Goal: Task Accomplishment & Management: Complete application form

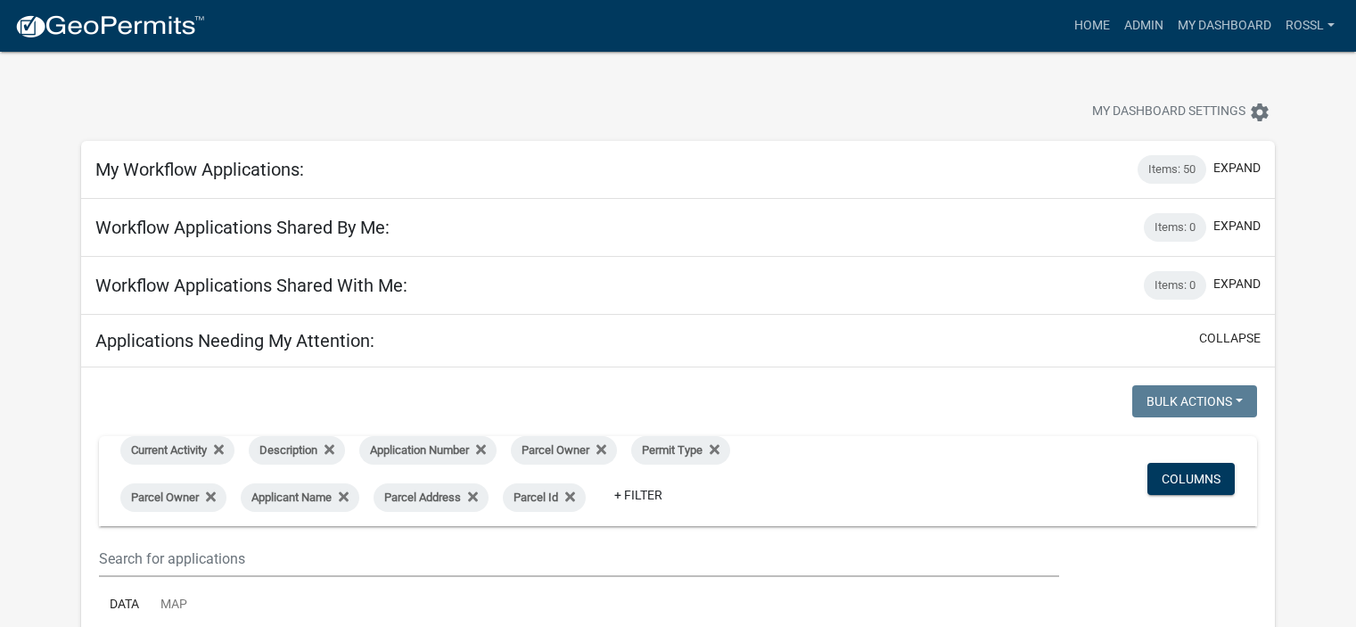
select select "2: 50"
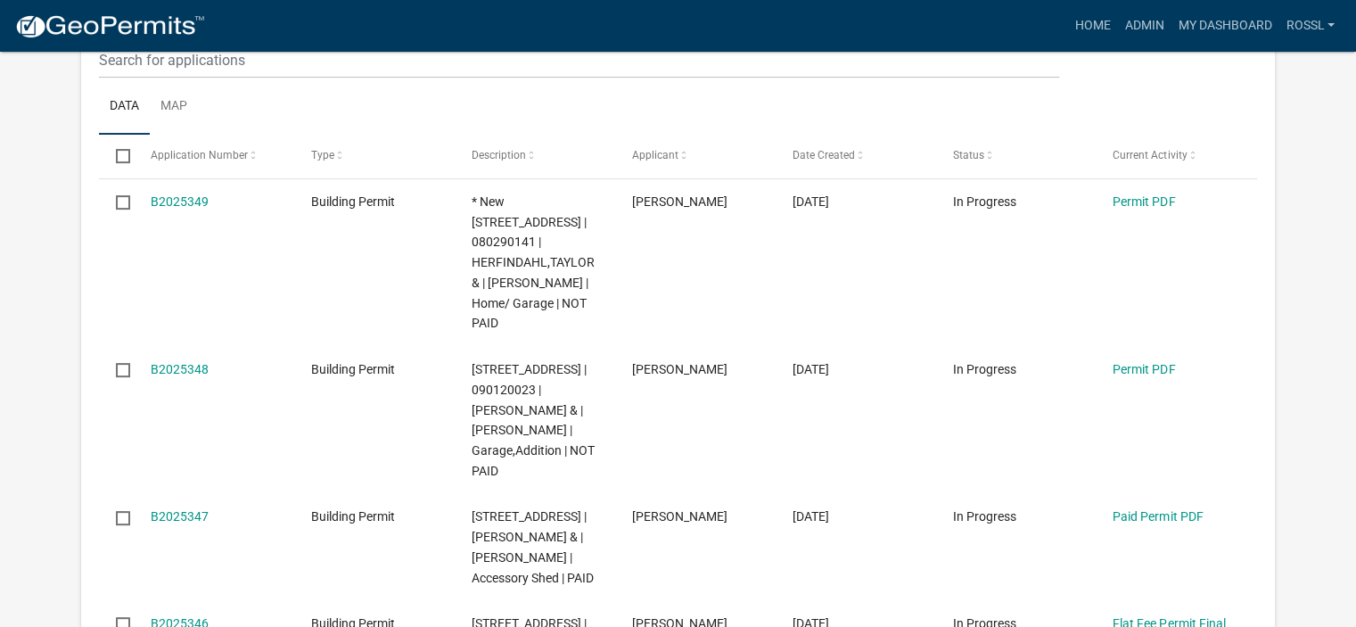
scroll to position [535, 0]
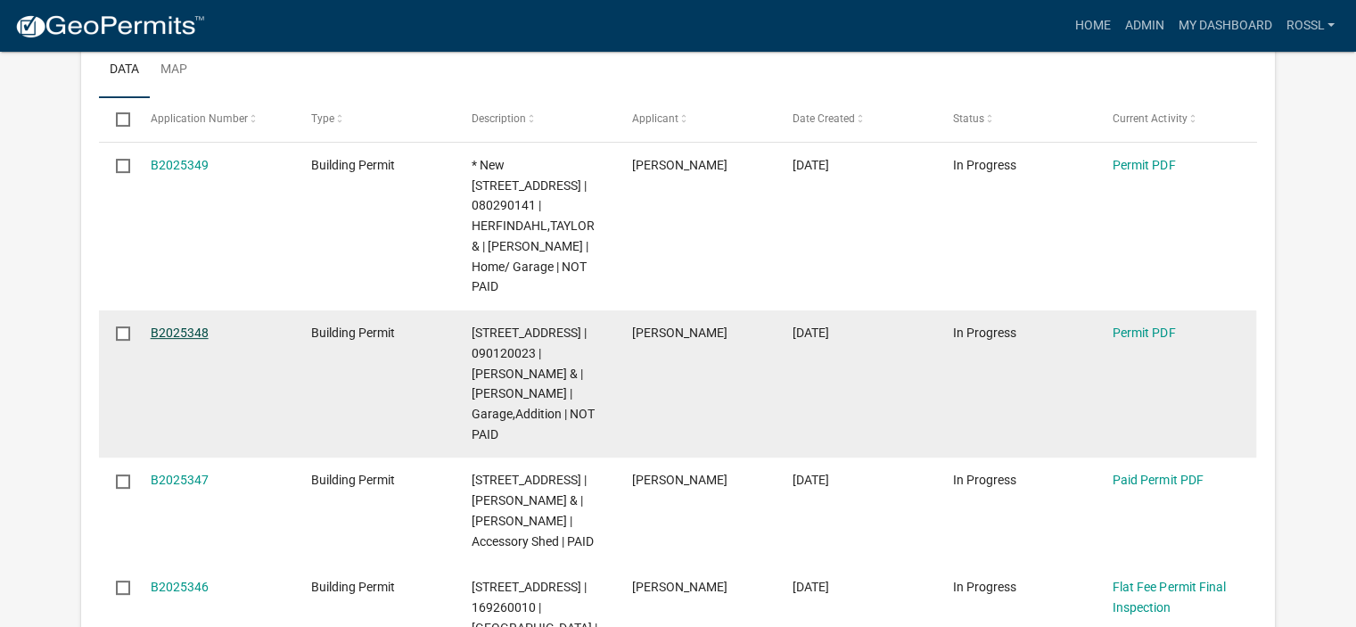
click at [195, 327] on link "B2025348" at bounding box center [180, 332] width 58 height 14
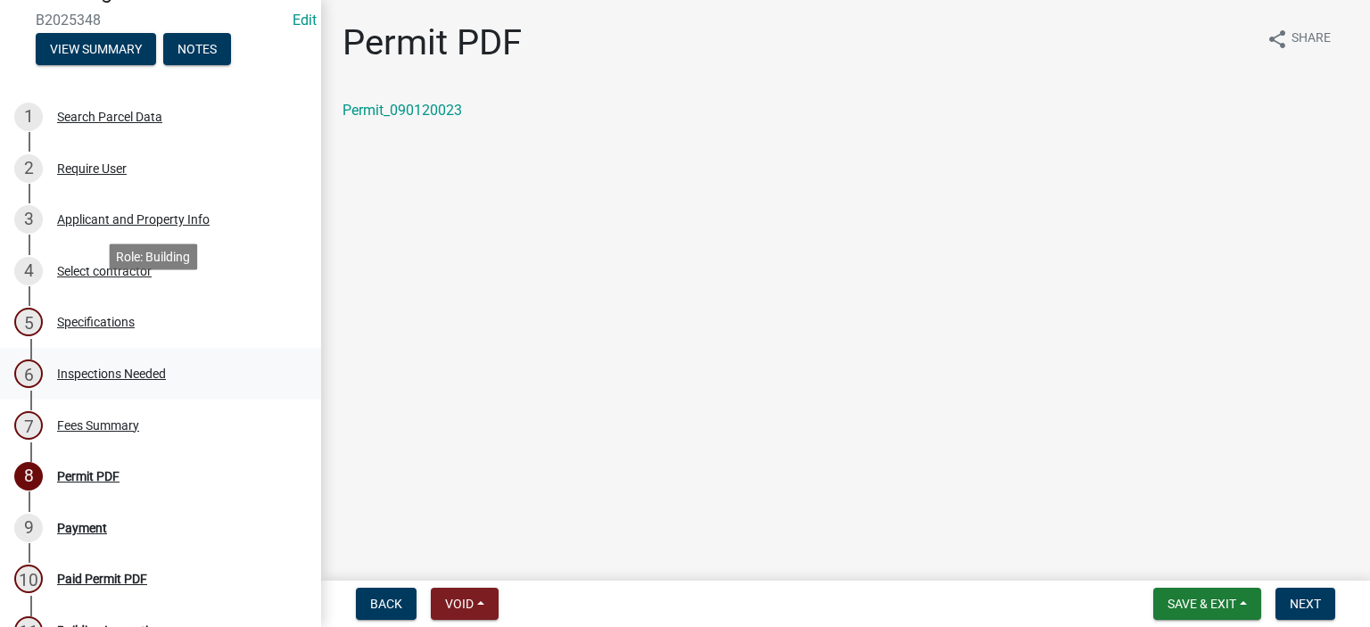
scroll to position [178, 0]
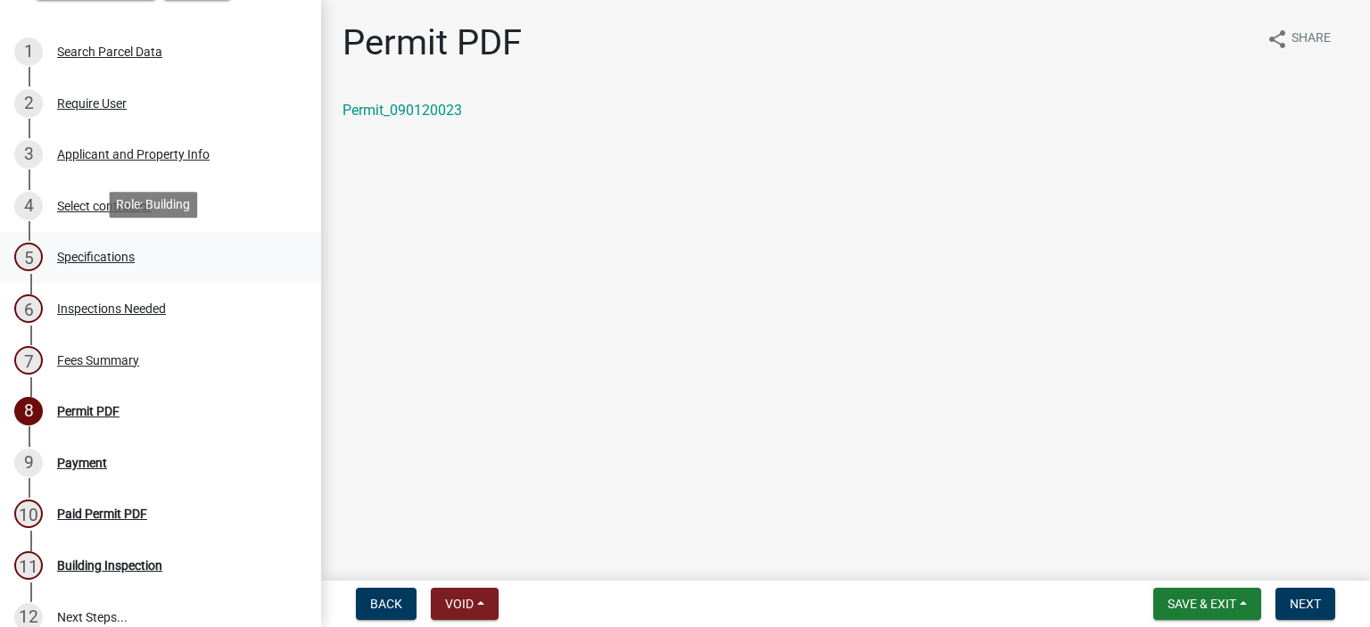
click at [93, 255] on div "Specifications" at bounding box center [96, 257] width 78 height 12
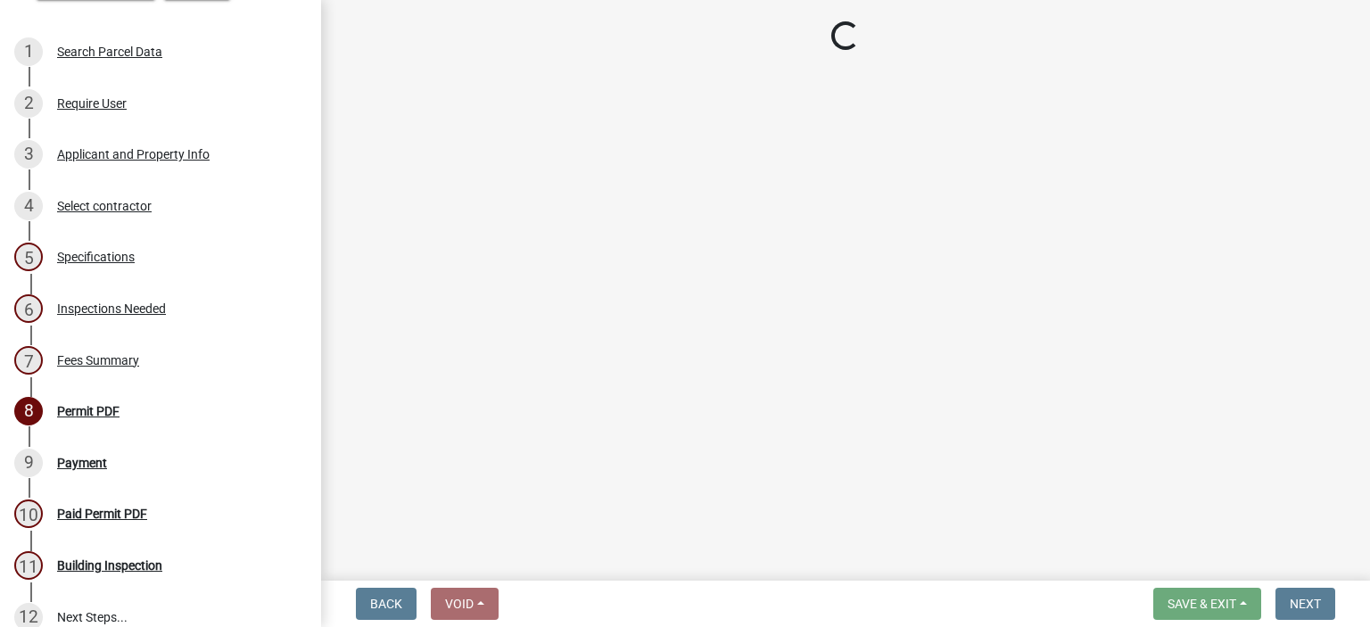
select select "cf5e982a-8fde-449d-bcd8-be8cdfb99374"
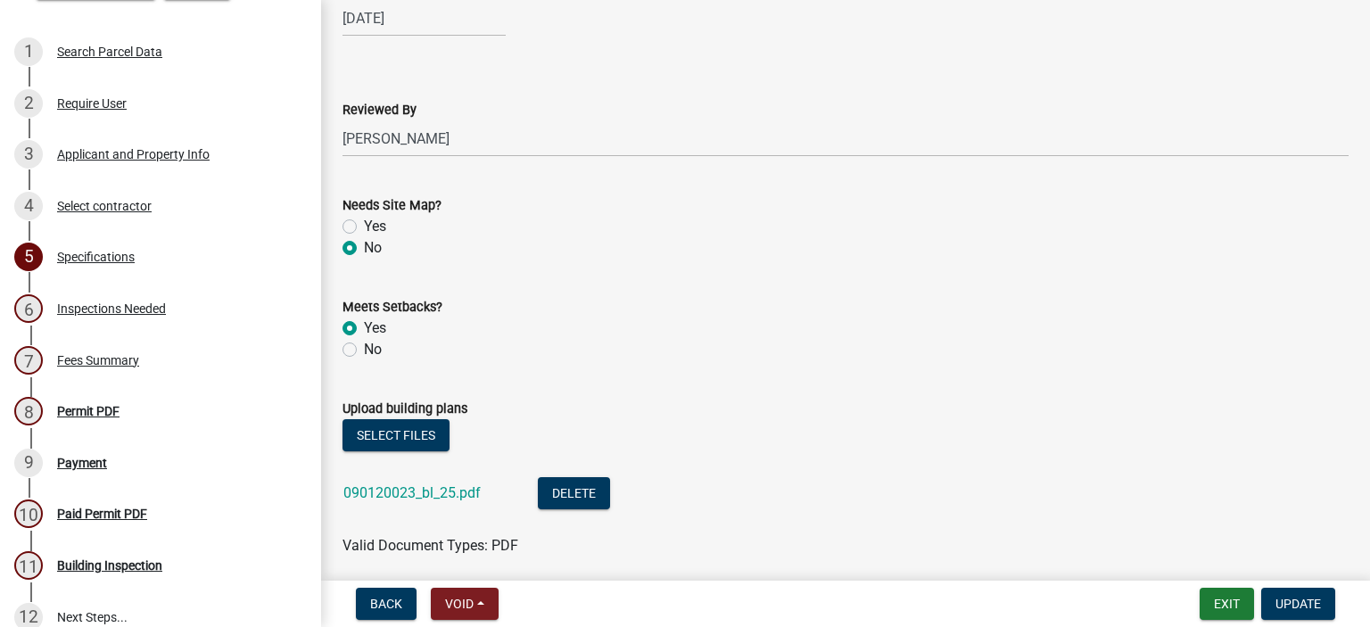
scroll to position [2051, 0]
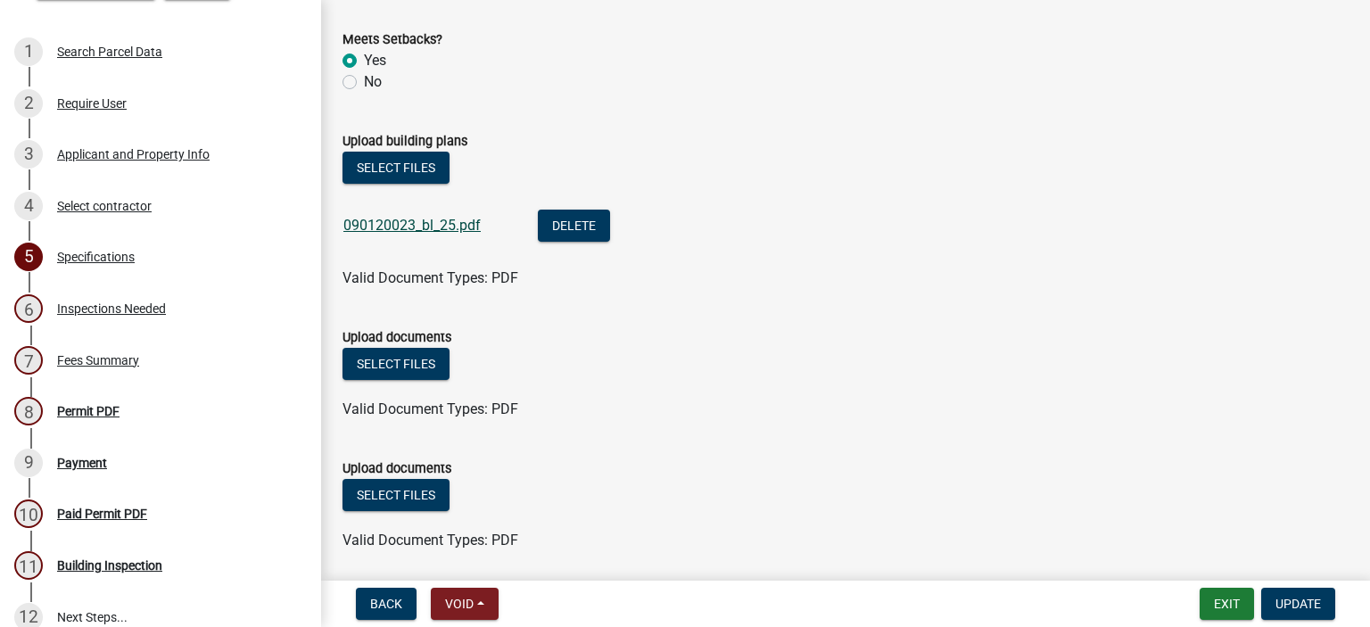
click at [449, 229] on link "090120023_bl_25.pdf" at bounding box center [411, 225] width 137 height 17
click at [1291, 608] on span "Update" at bounding box center [1297, 604] width 45 height 14
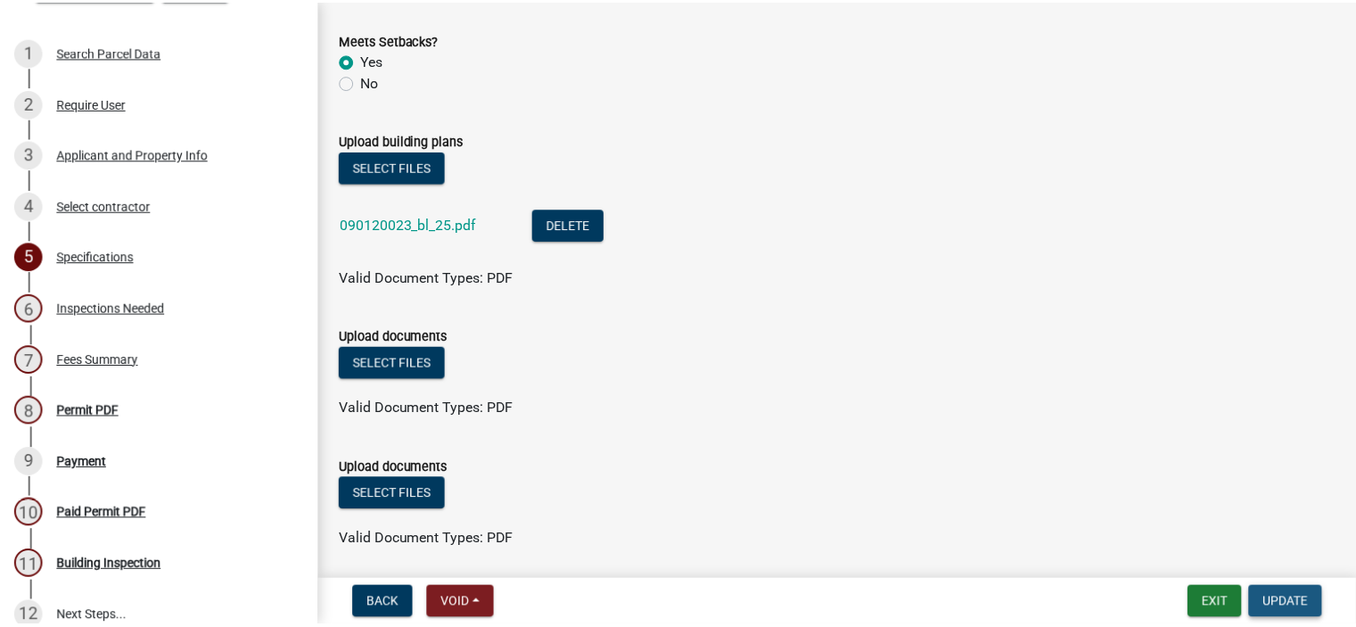
scroll to position [0, 0]
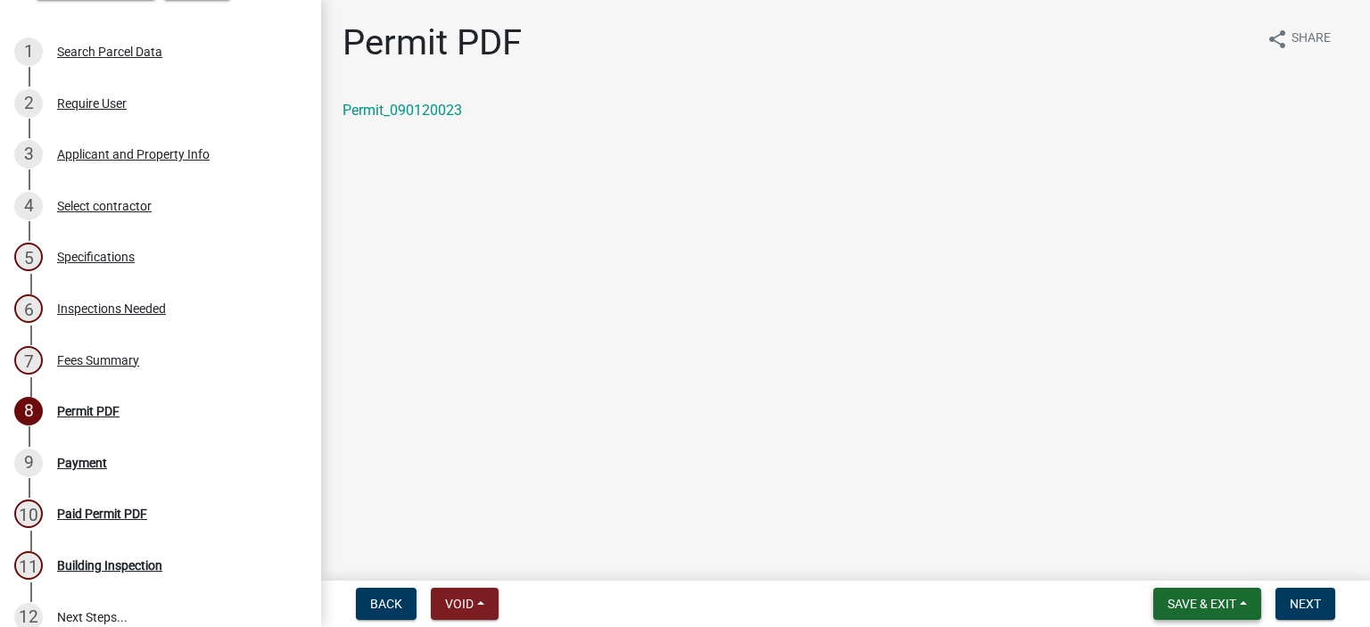
click at [1211, 595] on button "Save & Exit" at bounding box center [1207, 604] width 108 height 32
click at [1182, 560] on button "Save & Exit" at bounding box center [1189, 557] width 143 height 43
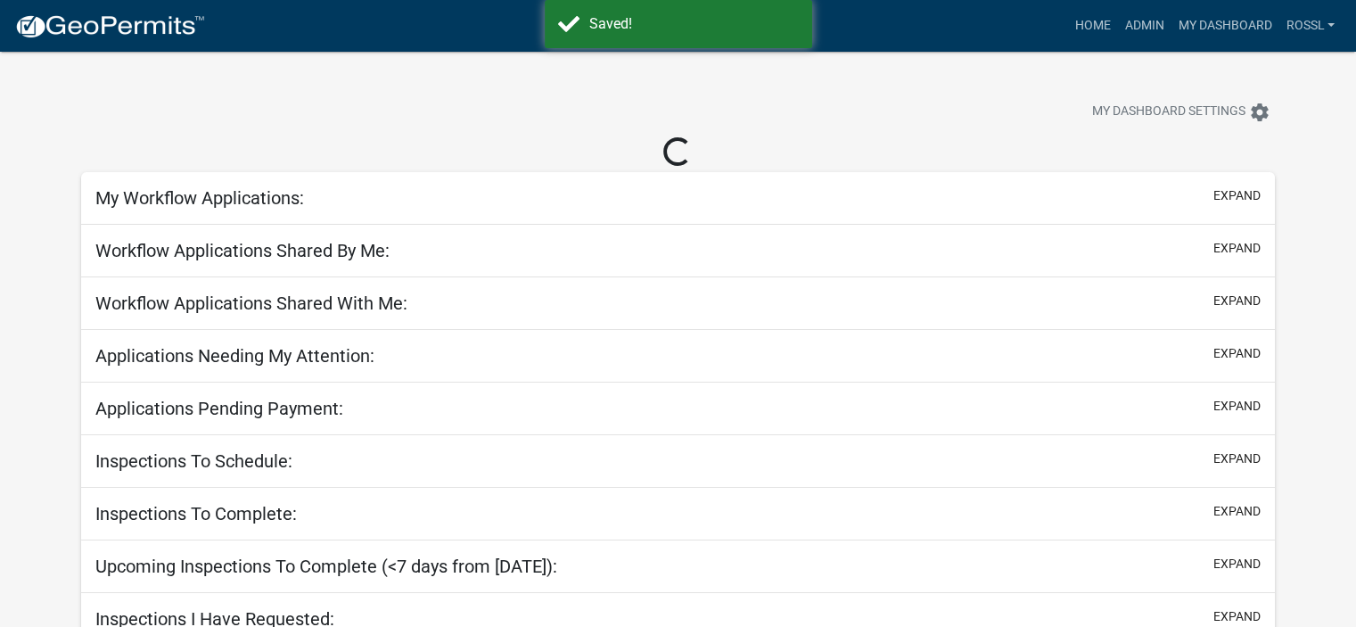
select select "2: 50"
